Goal: Transaction & Acquisition: Register for event/course

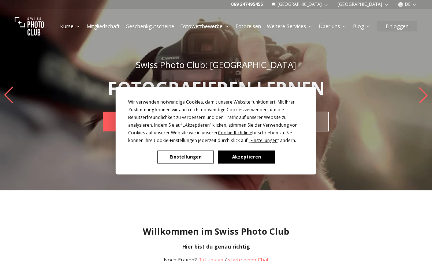
click at [237, 162] on button "Akzeptieren" at bounding box center [246, 157] width 56 height 13
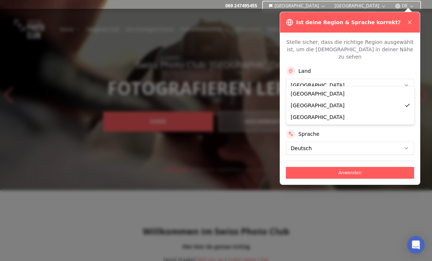
click at [297, 98] on div "Region" at bounding box center [350, 103] width 128 height 10
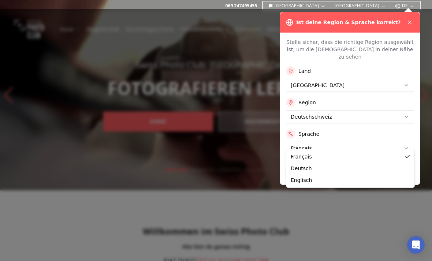
click at [294, 168] on button "Anwenden" at bounding box center [350, 173] width 128 height 12
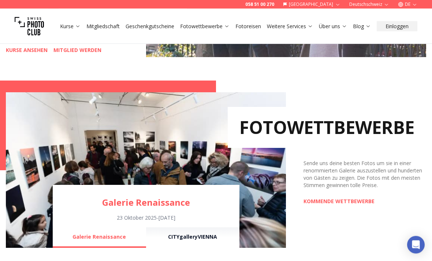
scroll to position [448, 0]
click at [329, 196] on div "FOTOWETTBEWERBE Sende uns deine besten Fotos um sie in einer renommierten Galer…" at bounding box center [356, 170] width 140 height 156
click at [316, 202] on link "KOMMENDE WETTBEWERBE" at bounding box center [339, 201] width 71 height 7
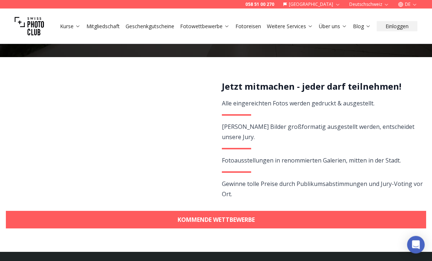
scroll to position [123, 0]
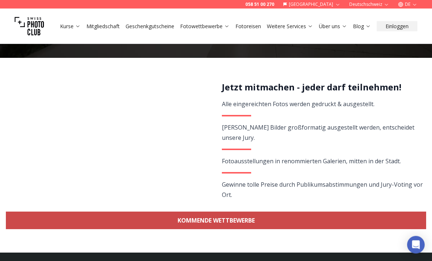
click at [106, 216] on link "KOMMENDE WETTBEWERBE" at bounding box center [216, 221] width 420 height 18
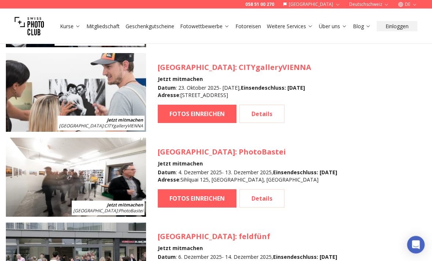
scroll to position [764, 0]
click at [260, 197] on link "Details" at bounding box center [262, 198] width 45 height 18
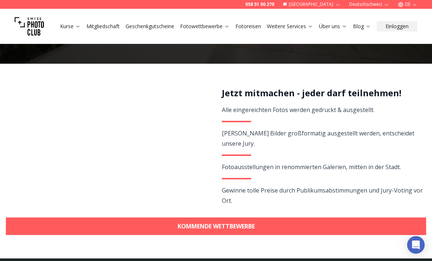
scroll to position [117, 0]
